Goal: Task Accomplishment & Management: Manage account settings

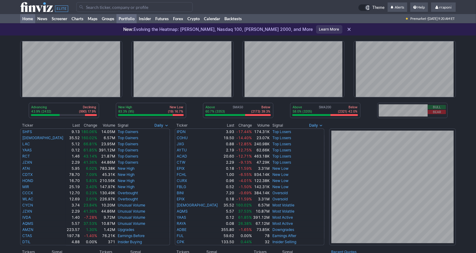
click at [130, 18] on link "Portfolio" at bounding box center [126, 18] width 20 height 9
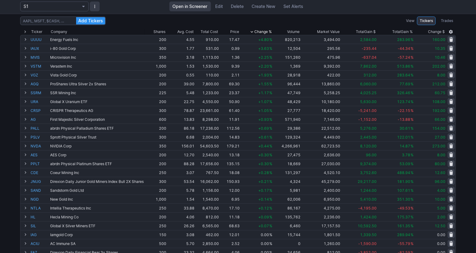
scroll to position [41, 0]
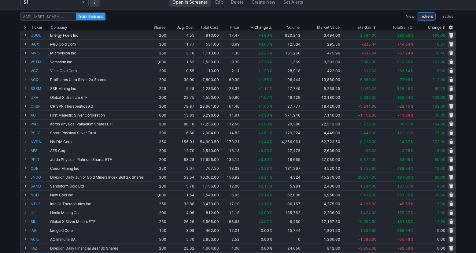
click at [466, 64] on div "Add Tickers View Tickers Trades Ticker Company Shares Avg. Cost Total Cost Pric…" at bounding box center [238, 202] width 476 height 386
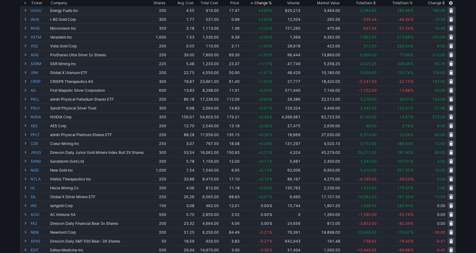
scroll to position [66, 0]
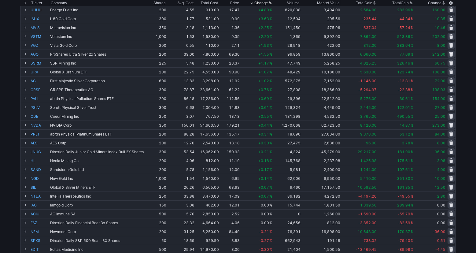
click at [472, 59] on div "Add Tickers View Tickers Trades Ticker Company Shares Avg. Cost Total Cost Pric…" at bounding box center [238, 177] width 476 height 386
click at [472, 58] on div "Add Tickers View Tickers Trades Ticker Company Shares Avg. Cost Total Cost Pric…" at bounding box center [238, 177] width 476 height 386
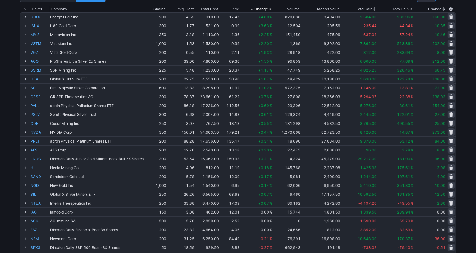
scroll to position [60, 0]
click at [469, 61] on div "Add Tickers View Tickers Trades Ticker Company Shares Avg. Cost Total Cost Pric…" at bounding box center [238, 184] width 476 height 386
